Goal: Task Accomplishment & Management: Manage account settings

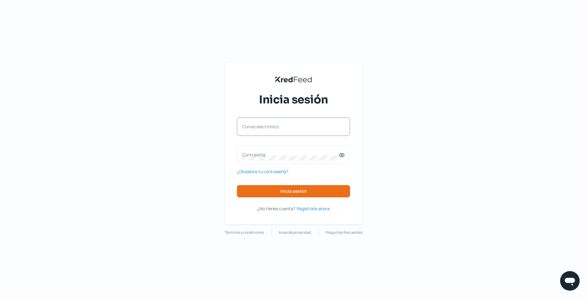
click at [273, 128] on label "Correo electrónico" at bounding box center [290, 127] width 97 height 6
click at [273, 128] on input "Correo electrónico" at bounding box center [293, 130] width 103 height 6
click at [276, 126] on div "Correo electrónico" at bounding box center [293, 126] width 113 height 18
type input "[EMAIL_ADDRESS][DOMAIN_NAME]"
click at [293, 152] on label "Contraseña" at bounding box center [290, 155] width 97 height 6
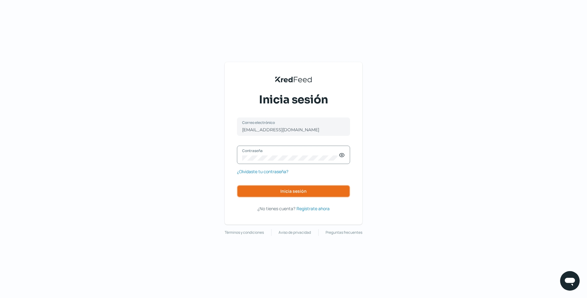
click at [300, 193] on span "Inicia sesión" at bounding box center [293, 191] width 26 height 4
